Goal: Task Accomplishment & Management: Manage account settings

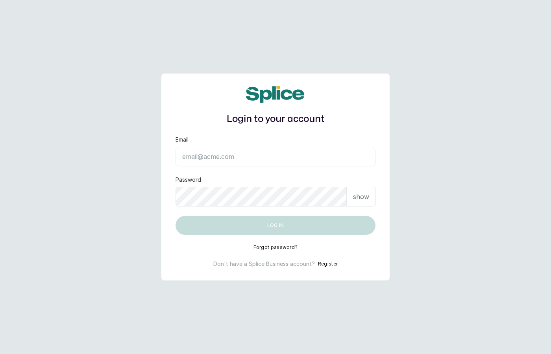
type input "[EMAIL_ADDRESS][DOMAIN_NAME]"
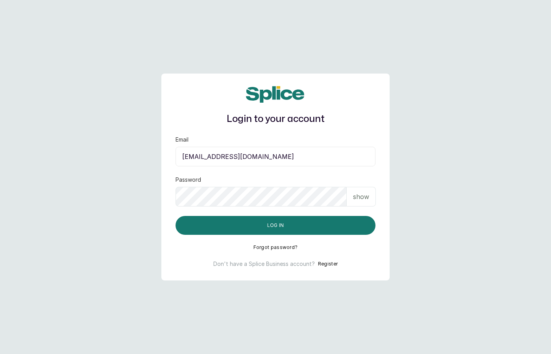
click at [271, 235] on div "Login to your account Email [EMAIL_ADDRESS][DOMAIN_NAME] Password show Log in F…" at bounding box center [275, 177] width 228 height 207
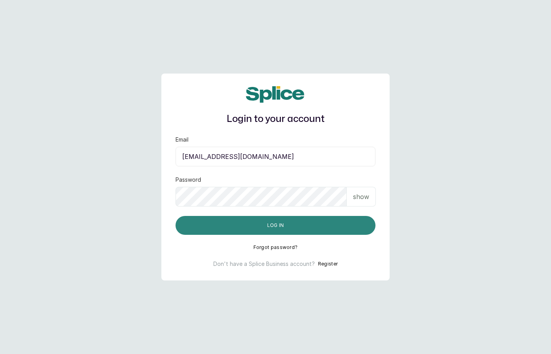
click at [268, 227] on button "Log in" at bounding box center [275, 225] width 200 height 19
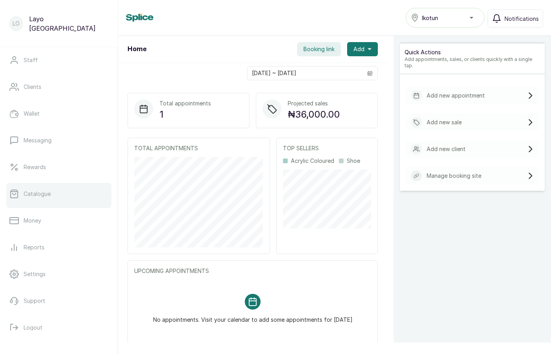
scroll to position [96, 0]
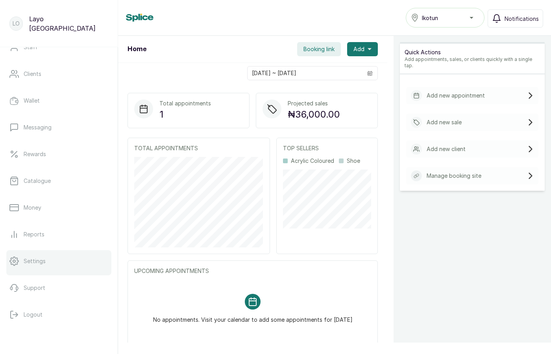
click at [31, 256] on link "Settings" at bounding box center [58, 261] width 105 height 22
